Goal: Task Accomplishment & Management: Use online tool/utility

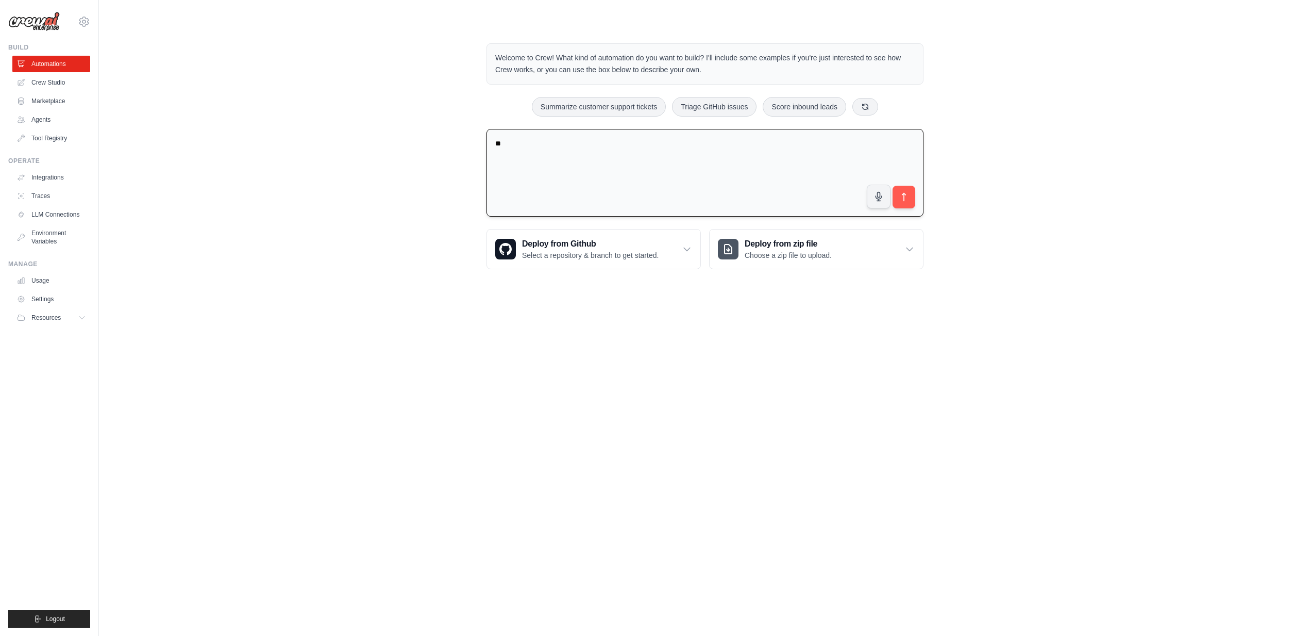
type textarea "*"
drag, startPoint x: 574, startPoint y: 144, endPoint x: 632, endPoint y: 146, distance: 58.3
click at [601, 141] on textarea "**********" at bounding box center [705, 173] width 437 height 88
click at [634, 143] on textarea "**********" at bounding box center [705, 173] width 437 height 88
drag, startPoint x: 732, startPoint y: 144, endPoint x: 784, endPoint y: 146, distance: 51.6
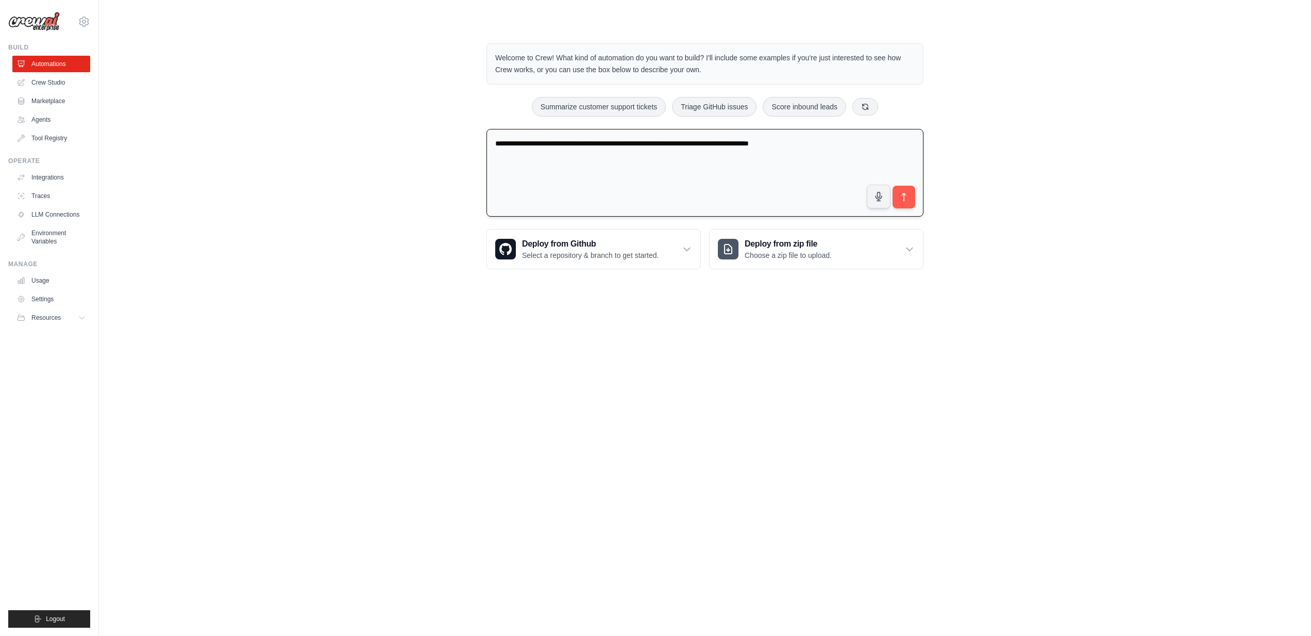
click at [732, 144] on textarea "**********" at bounding box center [705, 173] width 437 height 88
type textarea "**********"
click at [906, 197] on icon "submit" at bounding box center [904, 197] width 11 height 11
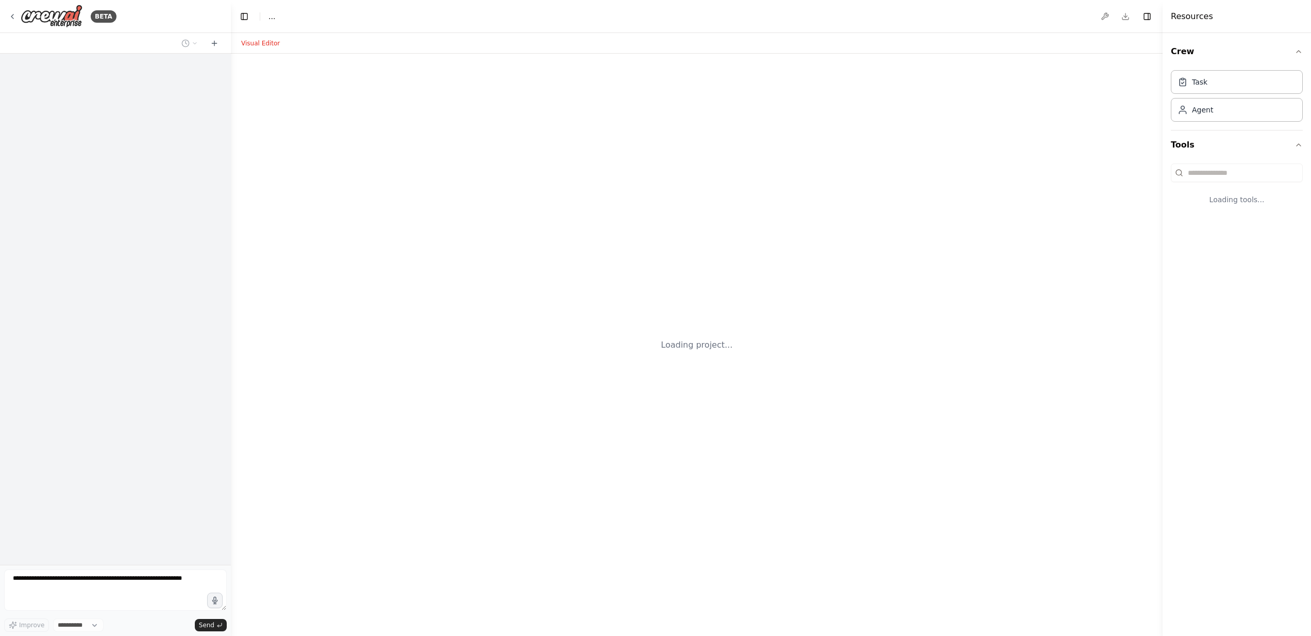
select select "****"
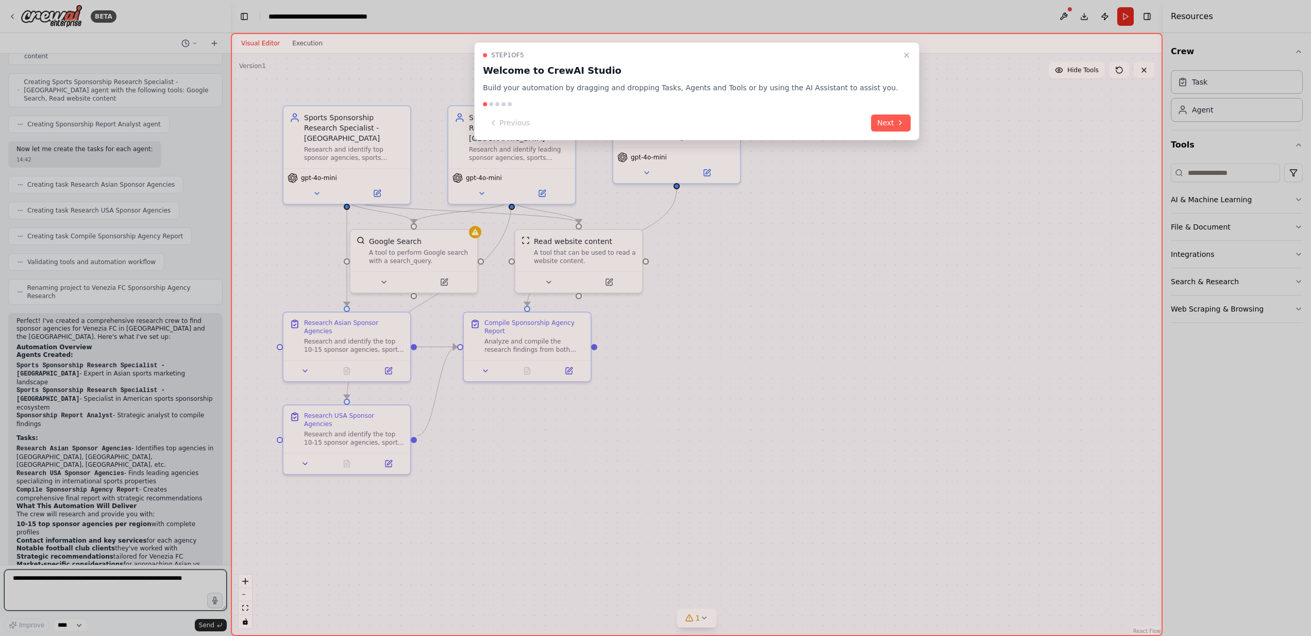
scroll to position [284, 0]
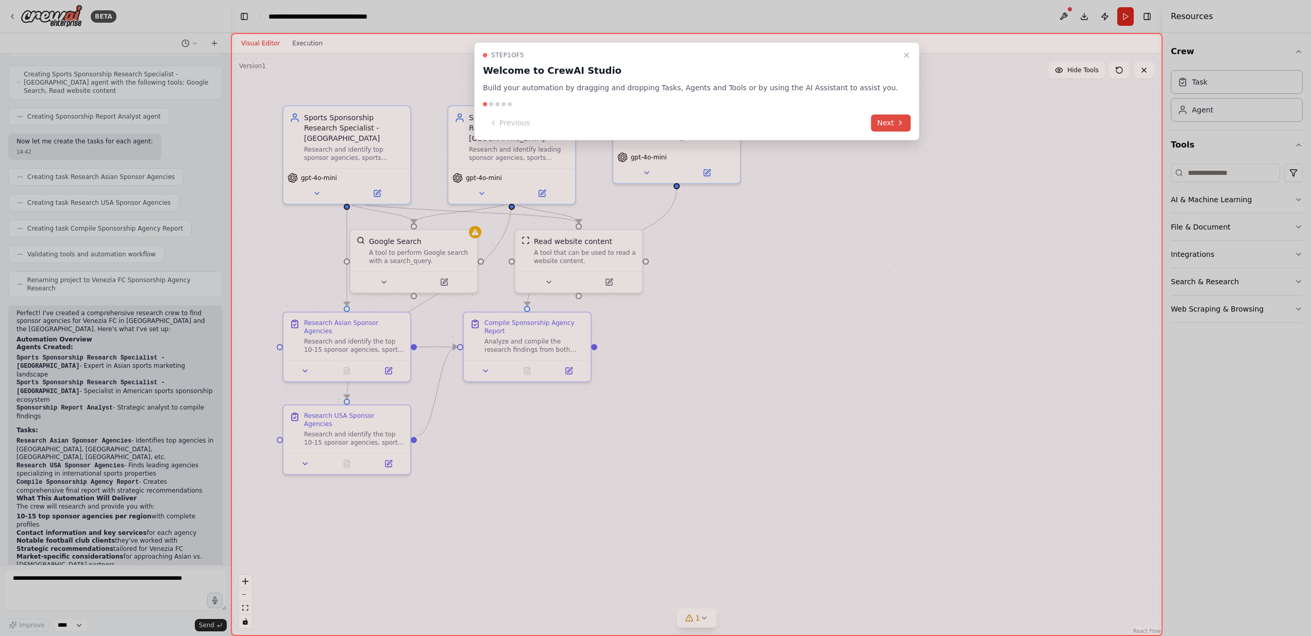
click at [871, 120] on button "Next" at bounding box center [891, 122] width 40 height 17
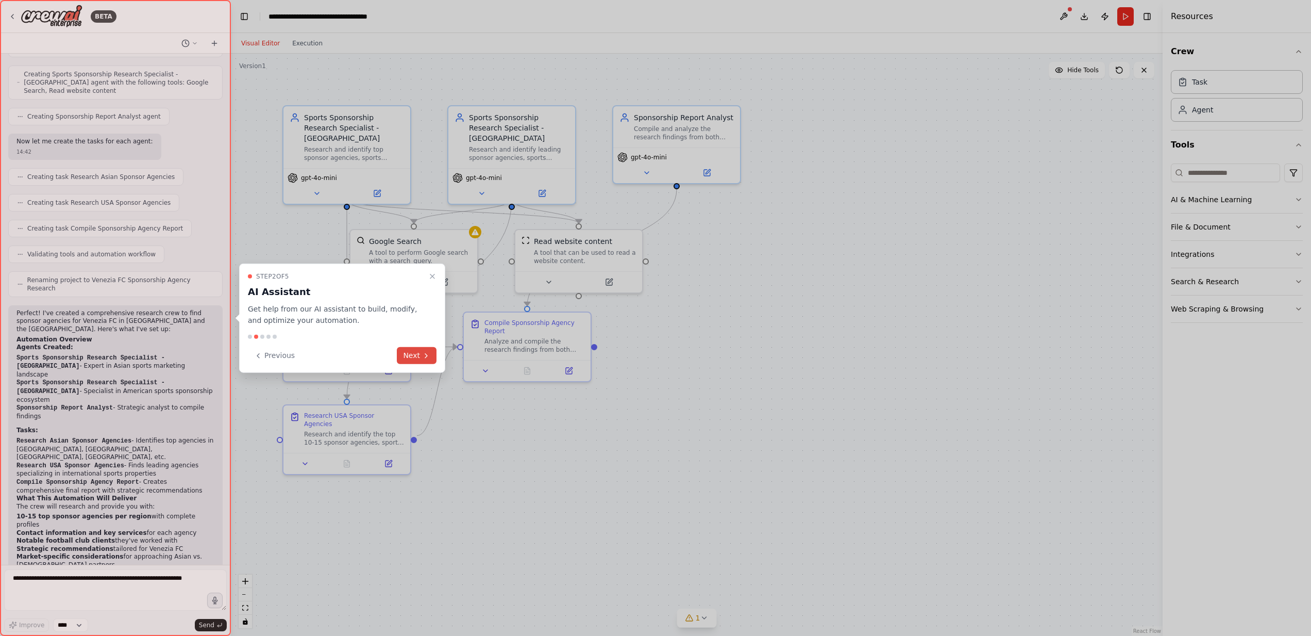
click at [415, 355] on button "Next" at bounding box center [417, 355] width 40 height 17
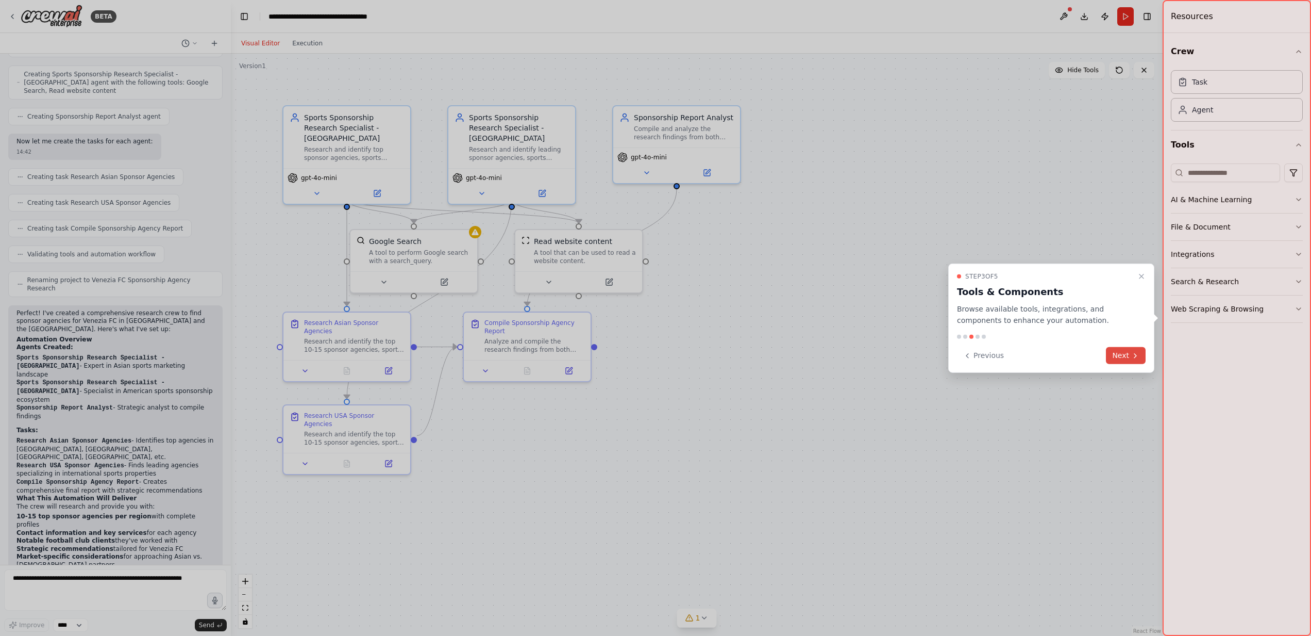
click at [1136, 357] on icon at bounding box center [1136, 355] width 2 height 4
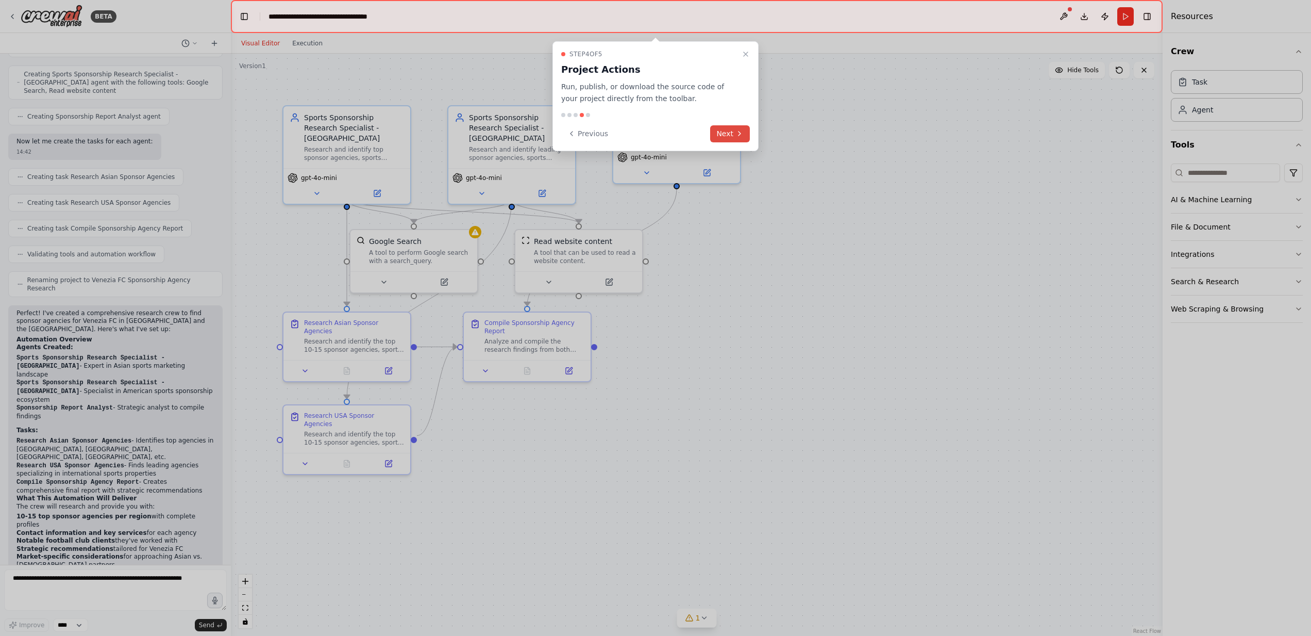
click at [735, 134] on button "Next" at bounding box center [730, 133] width 40 height 17
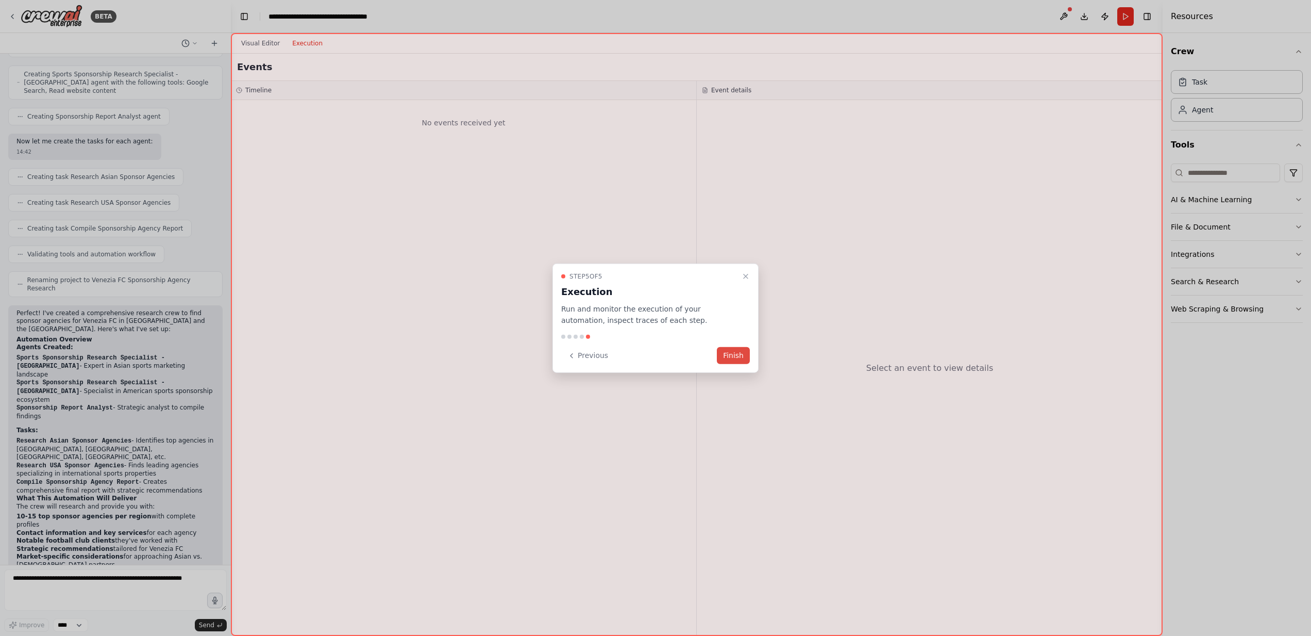
click at [729, 357] on button "Finish" at bounding box center [733, 355] width 33 height 17
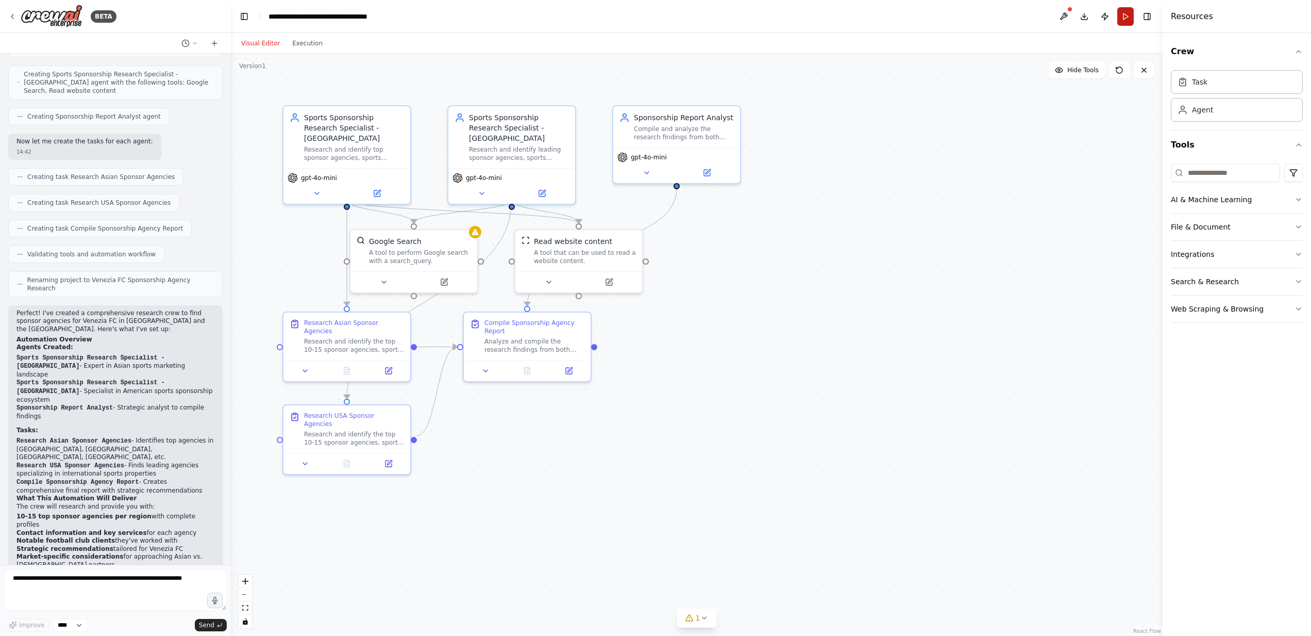
click at [1125, 15] on button "Run" at bounding box center [1126, 16] width 16 height 19
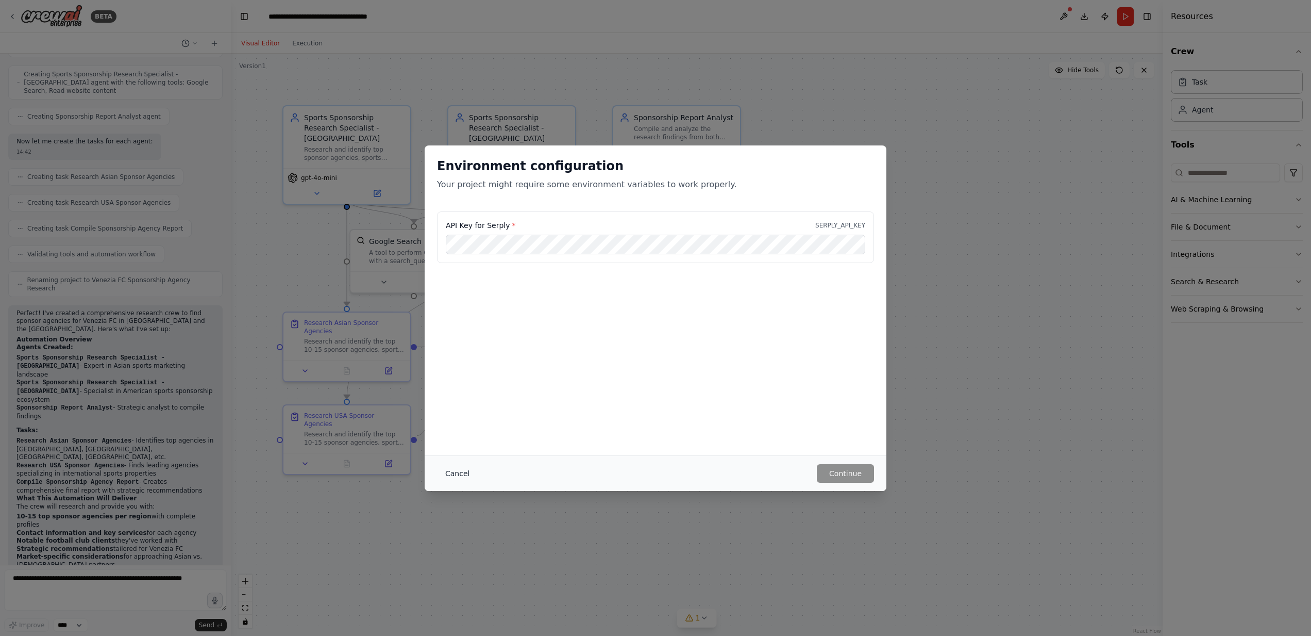
click at [464, 474] on button "Cancel" at bounding box center [457, 473] width 41 height 19
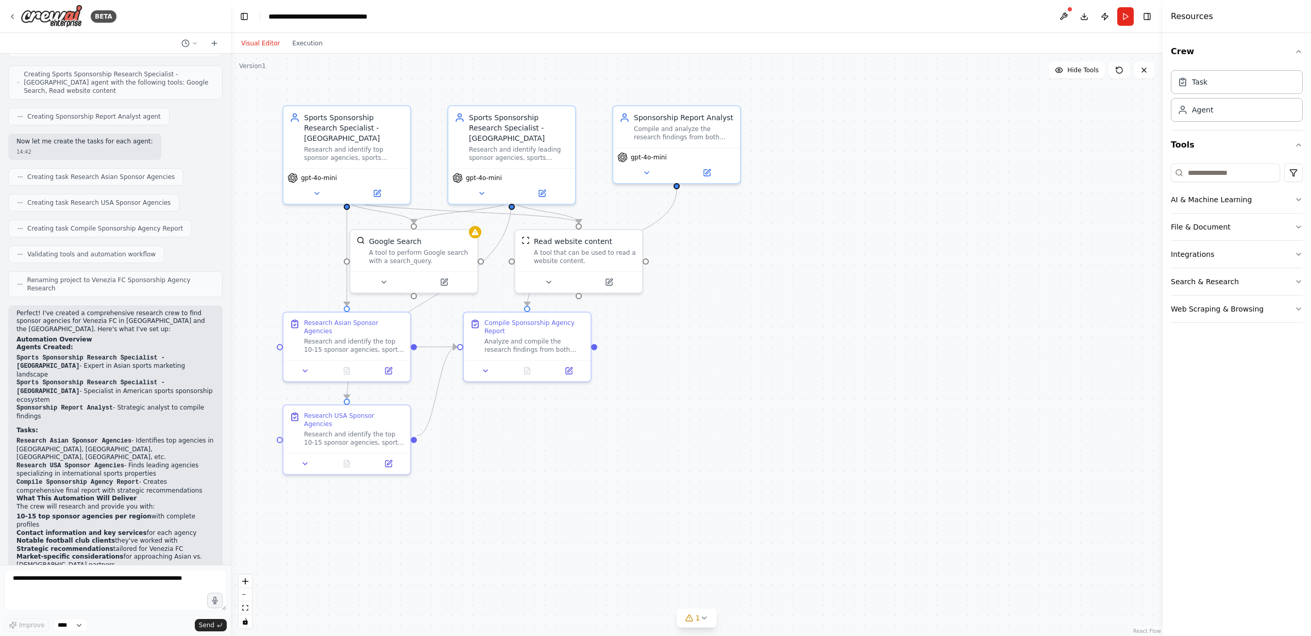
scroll to position [0, 0]
click at [111, 168] on div "Creating task Research Asian Sponsor Agencies" at bounding box center [95, 177] width 175 height 18
click at [336, 143] on div "Research and identify top sponsor agencies, sports marketing firms, and partner…" at bounding box center [354, 151] width 100 height 16
click at [282, 204] on div ".deletable-edge-delete-btn { width: 20px; height: 20px; border: 0px solid #ffff…" at bounding box center [697, 345] width 932 height 582
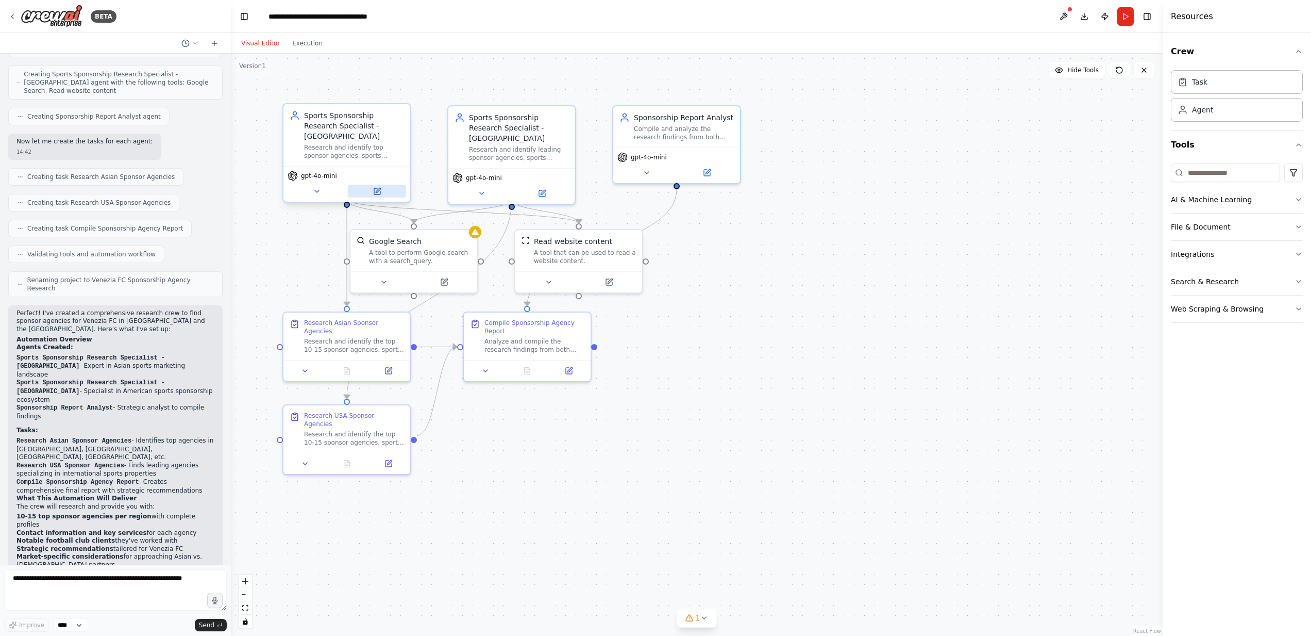
click at [378, 188] on icon at bounding box center [377, 191] width 6 height 6
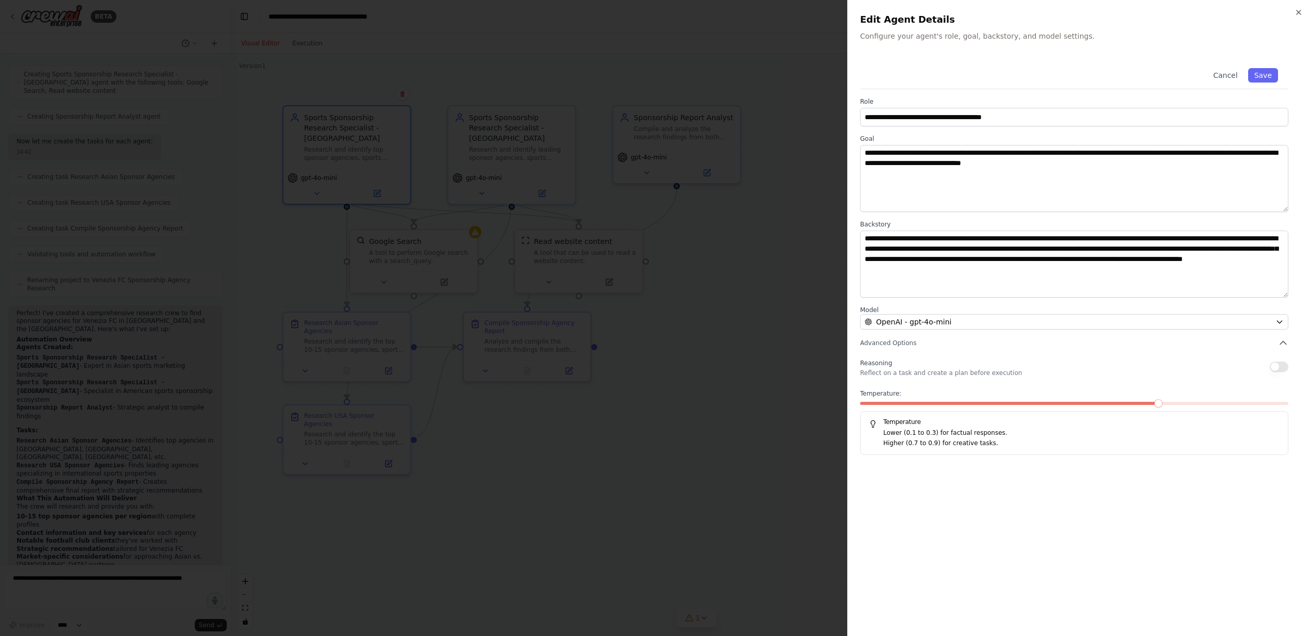
click at [1174, 403] on span at bounding box center [1074, 403] width 428 height 3
click at [1281, 367] on button "button" at bounding box center [1279, 366] width 19 height 10
click at [1277, 367] on button "button" at bounding box center [1279, 366] width 19 height 10
click at [1283, 342] on icon "button" at bounding box center [1283, 343] width 10 height 10
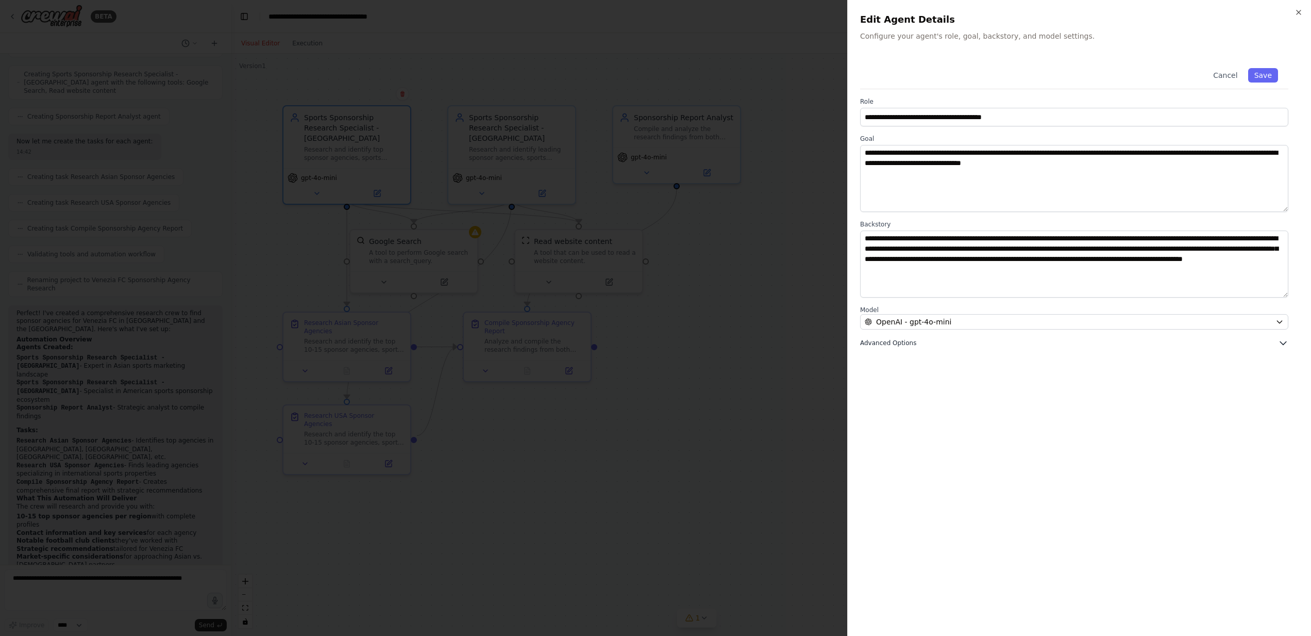
click at [1283, 342] on icon "button" at bounding box center [1283, 343] width 10 height 10
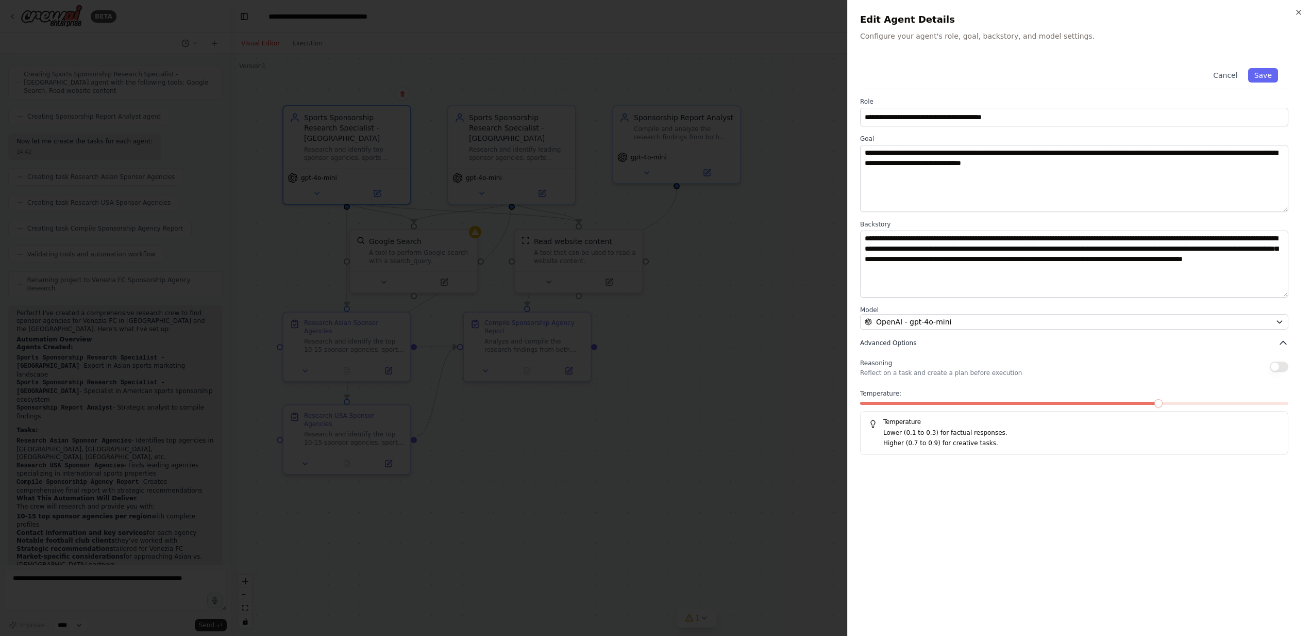
click at [1283, 342] on icon "button" at bounding box center [1283, 343] width 10 height 10
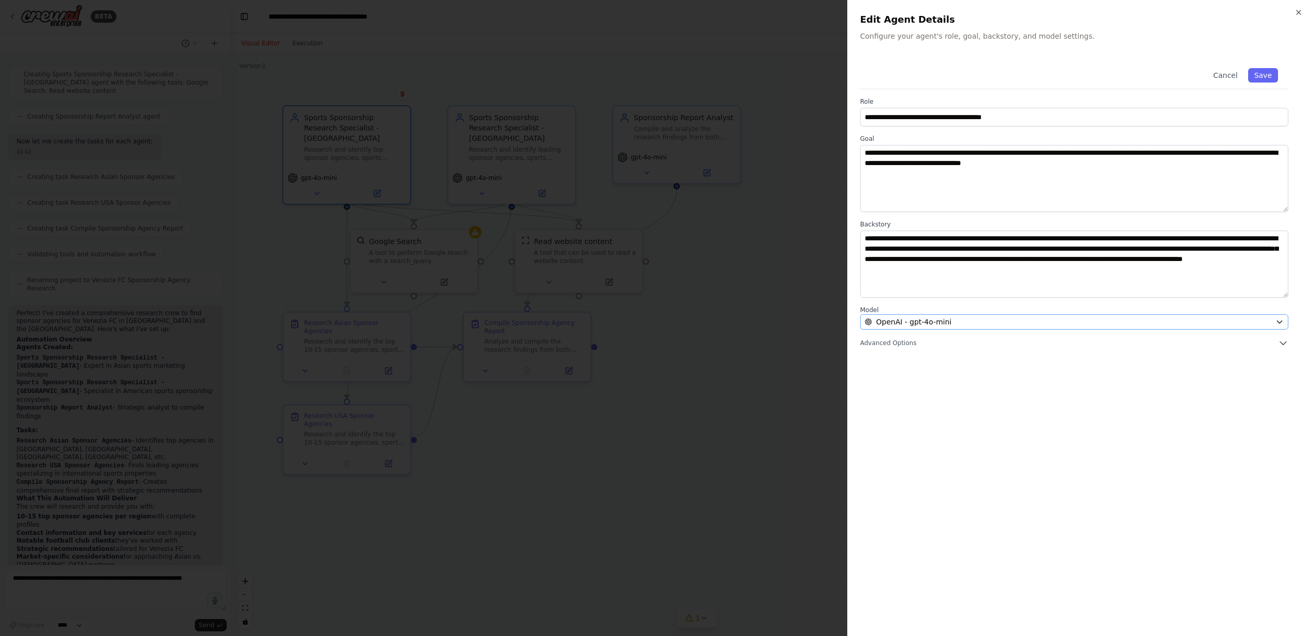
click at [1280, 322] on icon "button" at bounding box center [1280, 322] width 8 height 8
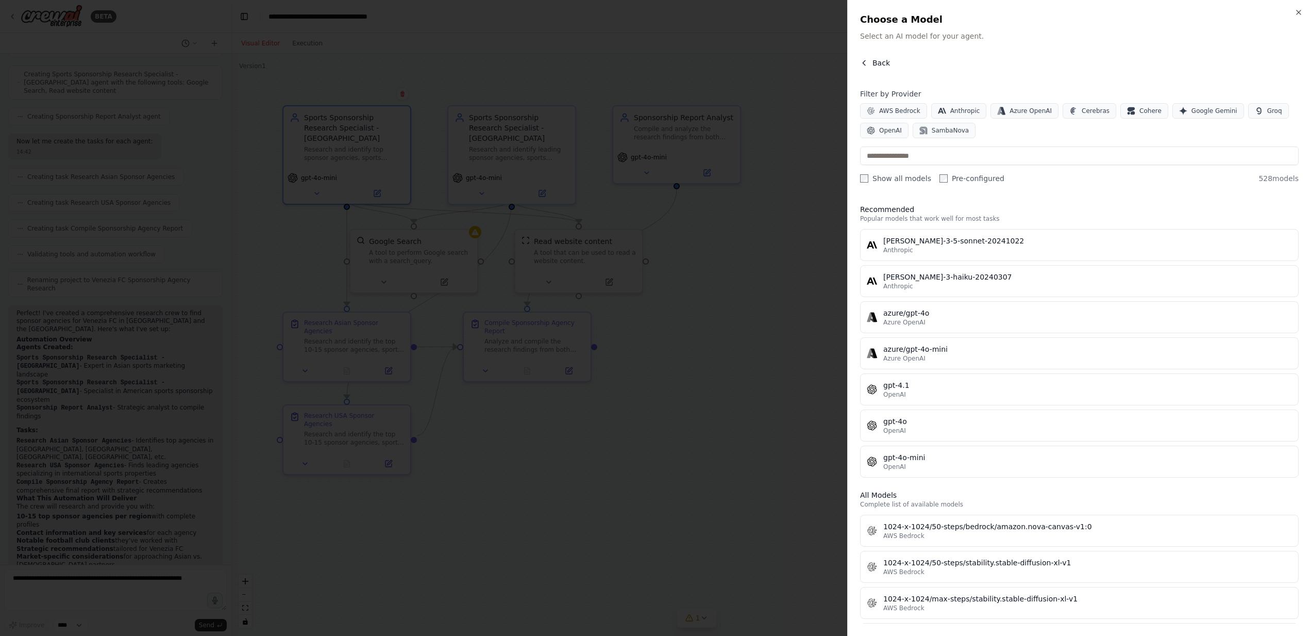
click at [864, 62] on icon "button" at bounding box center [864, 63] width 8 height 8
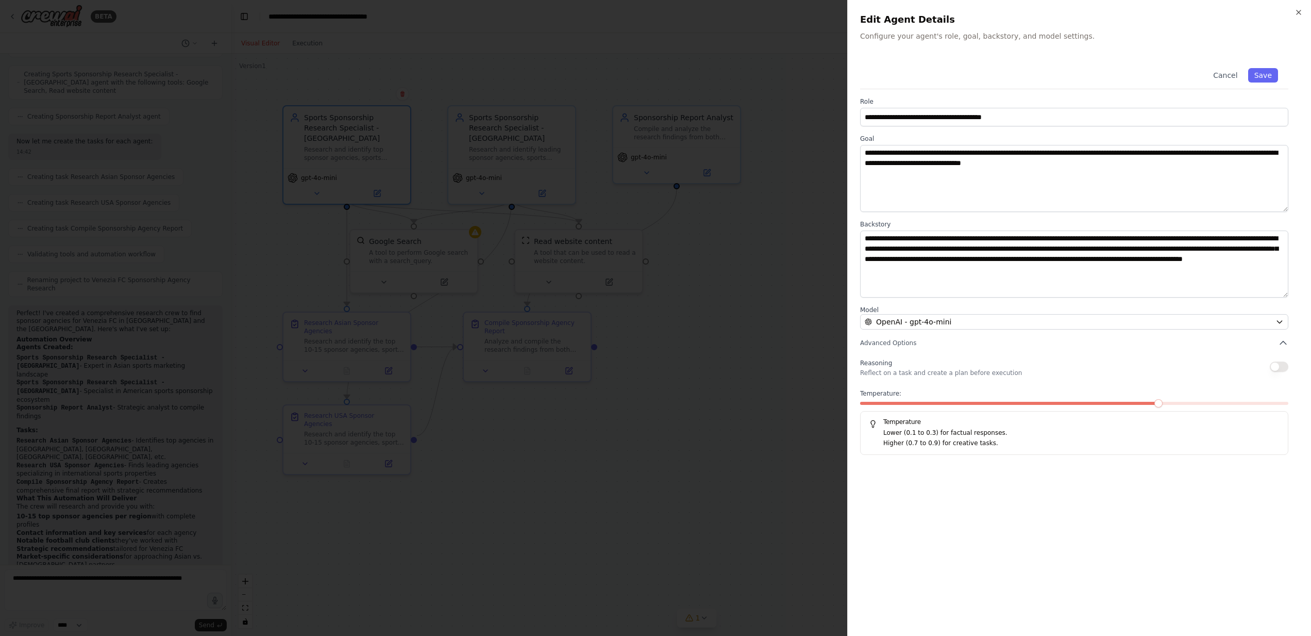
click at [896, 322] on span "OpenAI - gpt-4o-mini" at bounding box center [913, 321] width 75 height 10
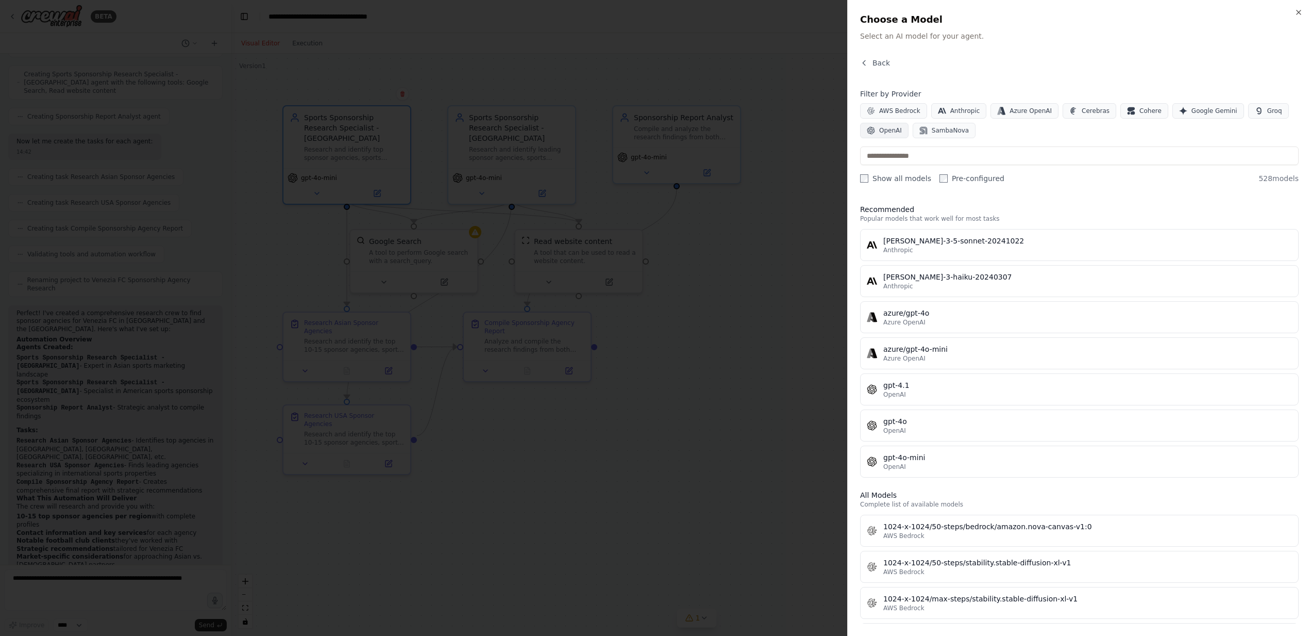
click at [890, 134] on span "OpenAI" at bounding box center [890, 130] width 23 height 8
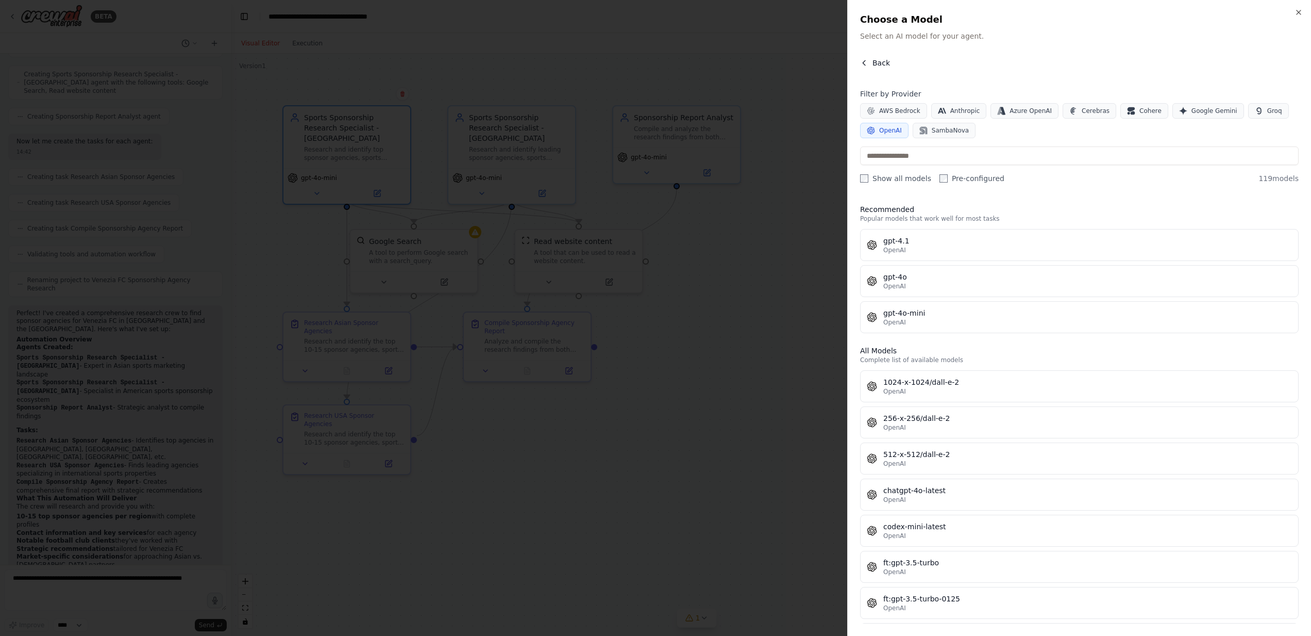
click at [878, 64] on span "Back" at bounding box center [882, 63] width 18 height 10
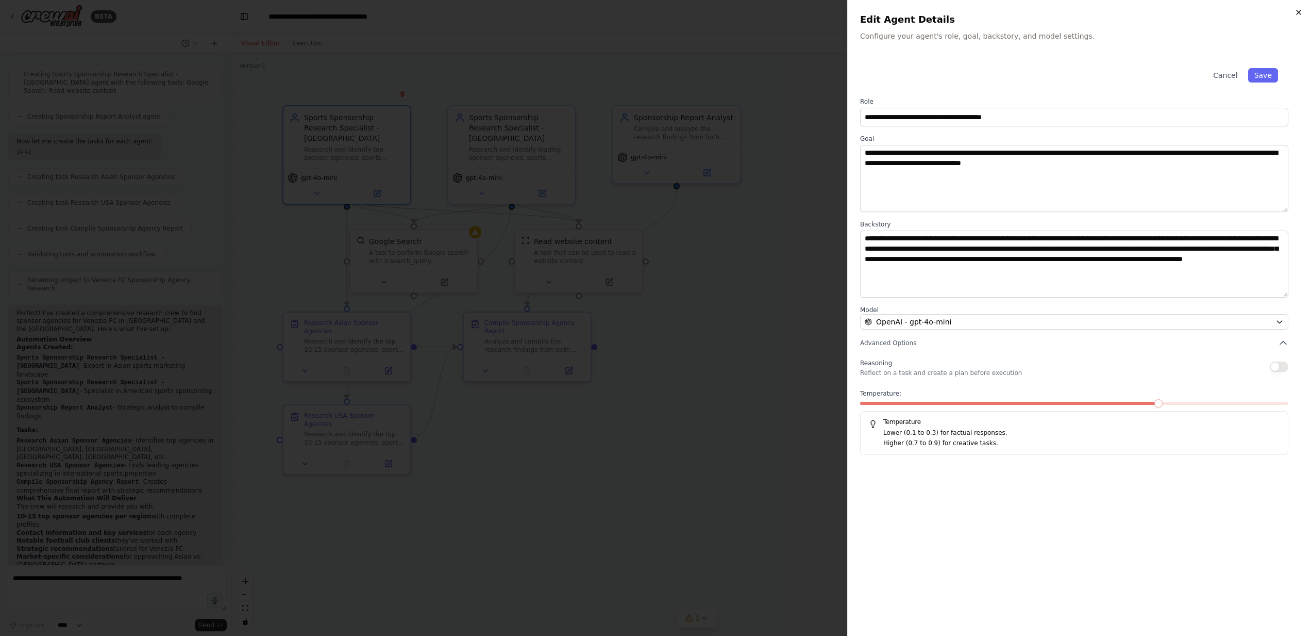
click at [1297, 10] on icon "button" at bounding box center [1299, 12] width 4 height 4
